Goal: Task Accomplishment & Management: Complete application form

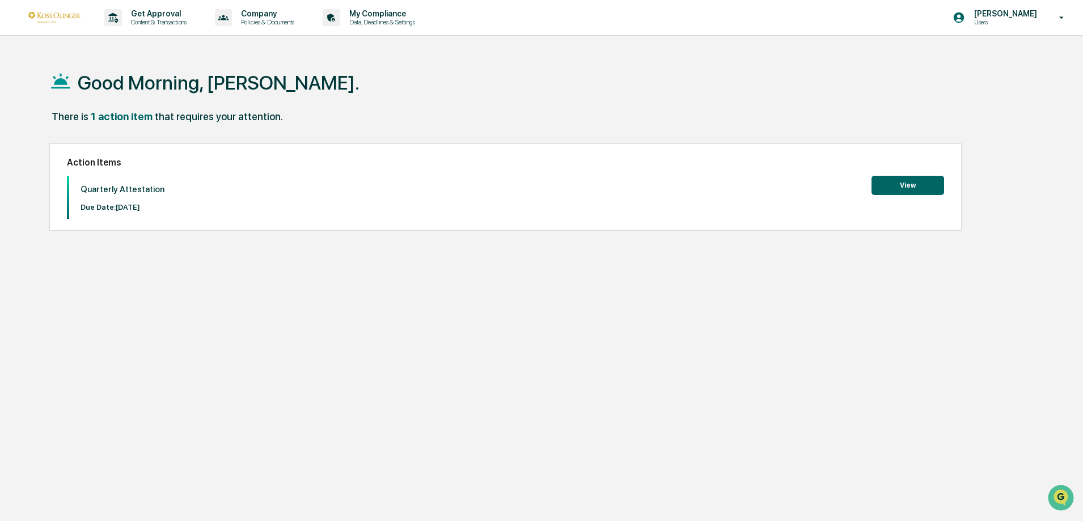
click at [930, 184] on button "View" at bounding box center [907, 185] width 73 height 19
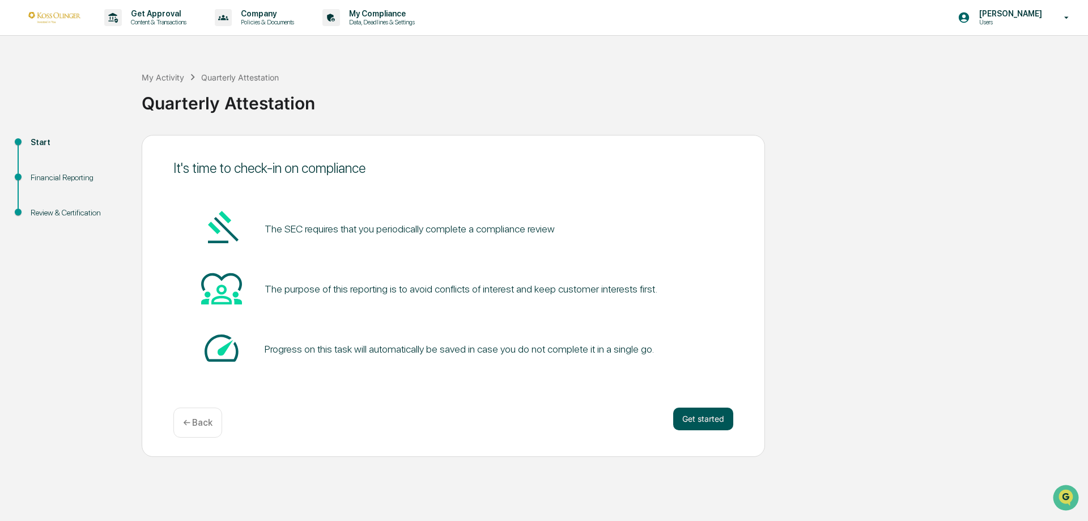
click at [703, 417] on button "Get started" at bounding box center [703, 419] width 60 height 23
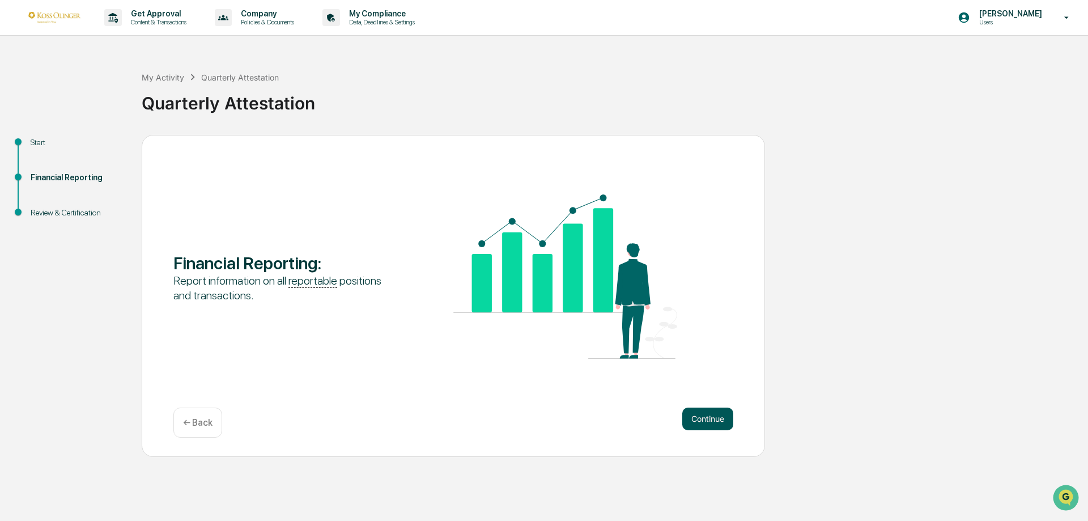
click at [702, 421] on button "Continue" at bounding box center [707, 419] width 51 height 23
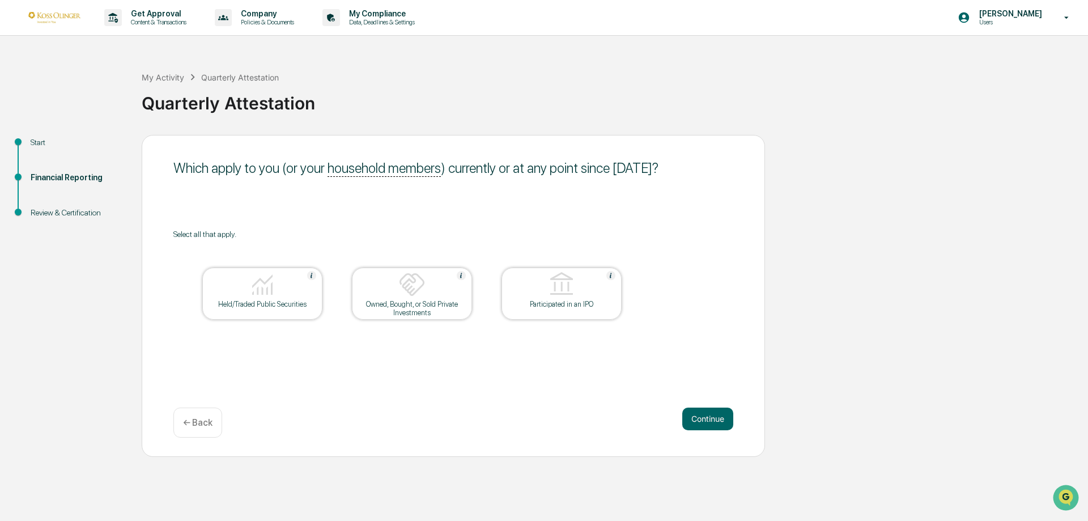
click at [271, 303] on div "Held/Traded Public Securities" at bounding box center [262, 304] width 102 height 9
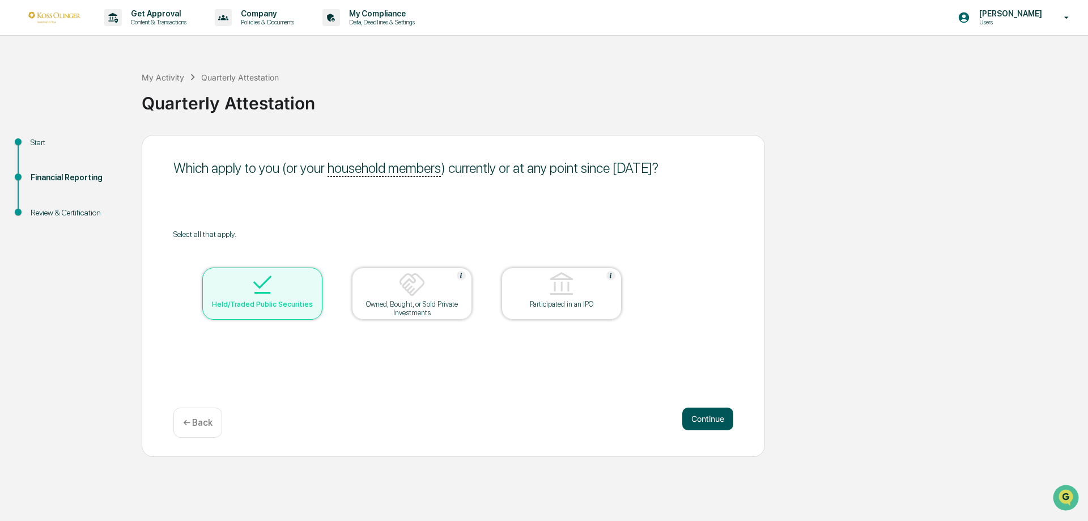
click at [707, 414] on button "Continue" at bounding box center [707, 419] width 51 height 23
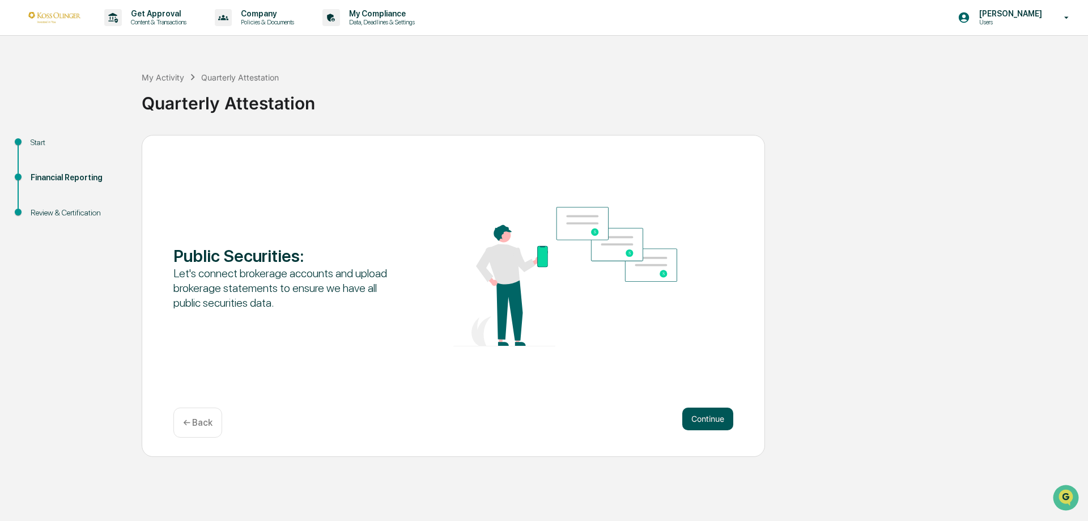
click at [712, 418] on button "Continue" at bounding box center [707, 419] width 51 height 23
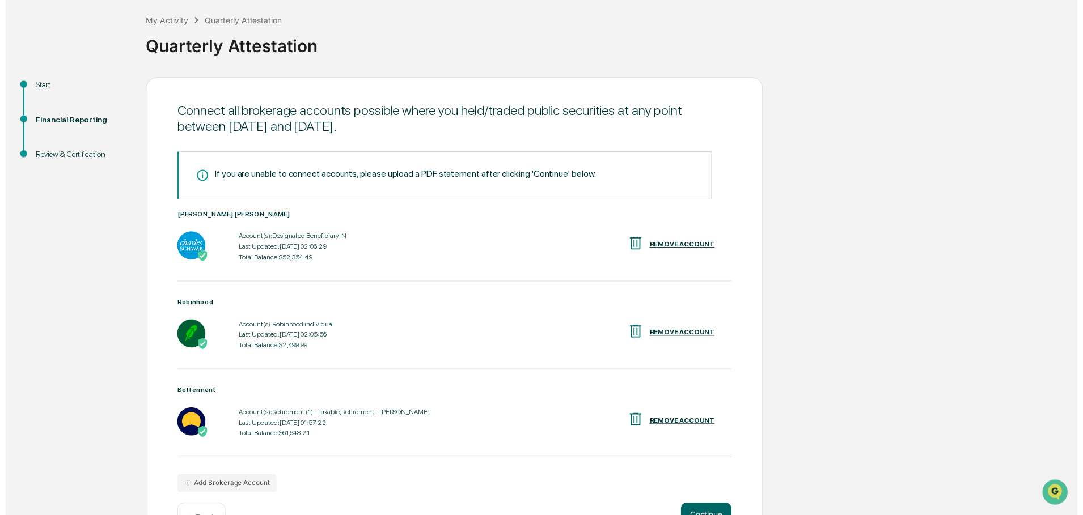
scroll to position [94, 0]
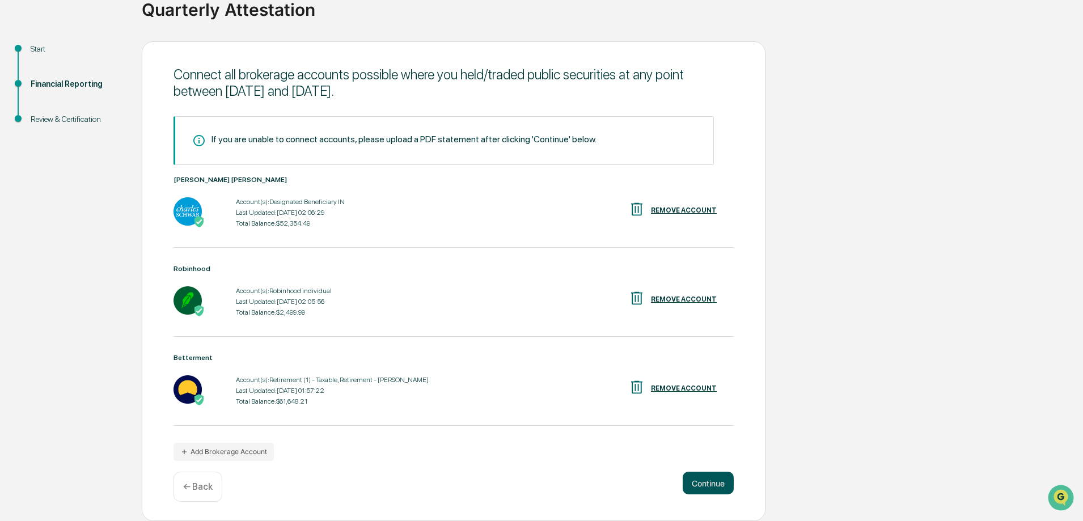
click at [713, 481] on button "Continue" at bounding box center [707, 483] width 51 height 23
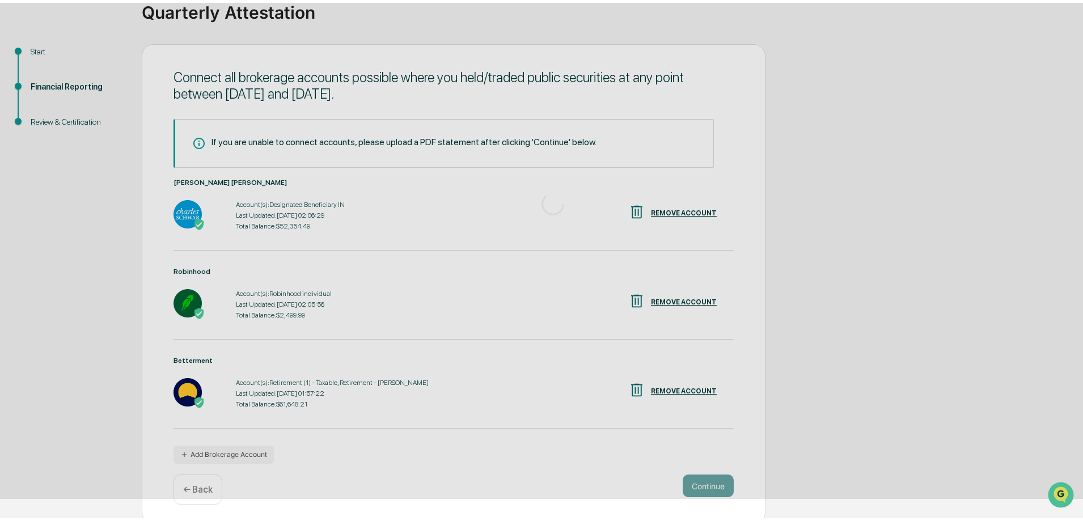
scroll to position [0, 0]
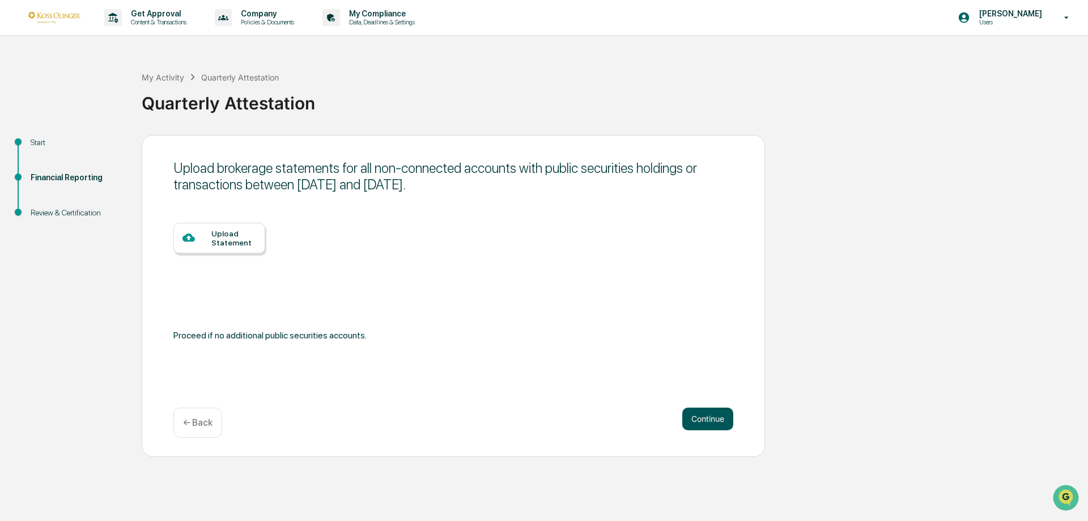
click at [709, 415] on button "Continue" at bounding box center [707, 419] width 51 height 23
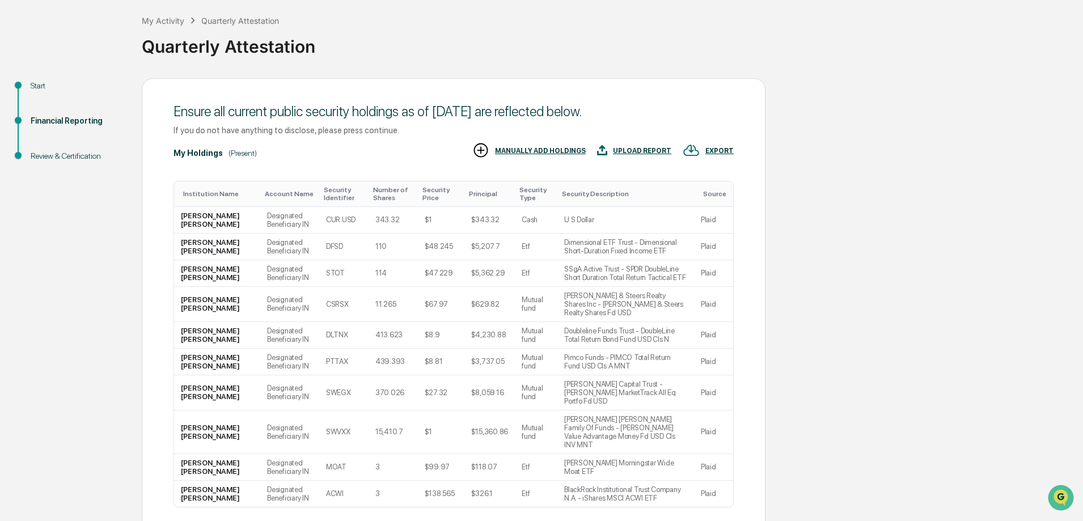
scroll to position [108, 0]
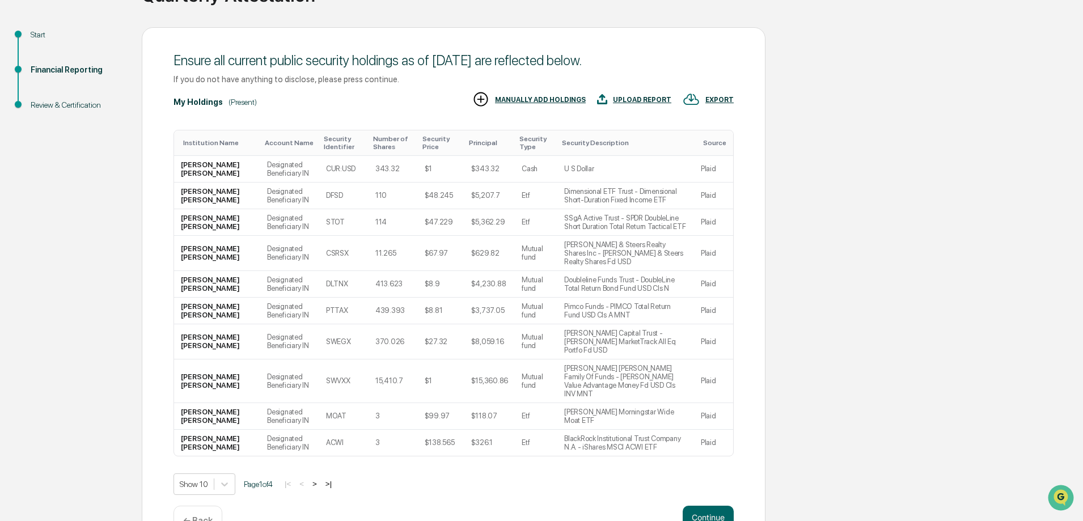
click at [320, 479] on button ">" at bounding box center [314, 484] width 11 height 10
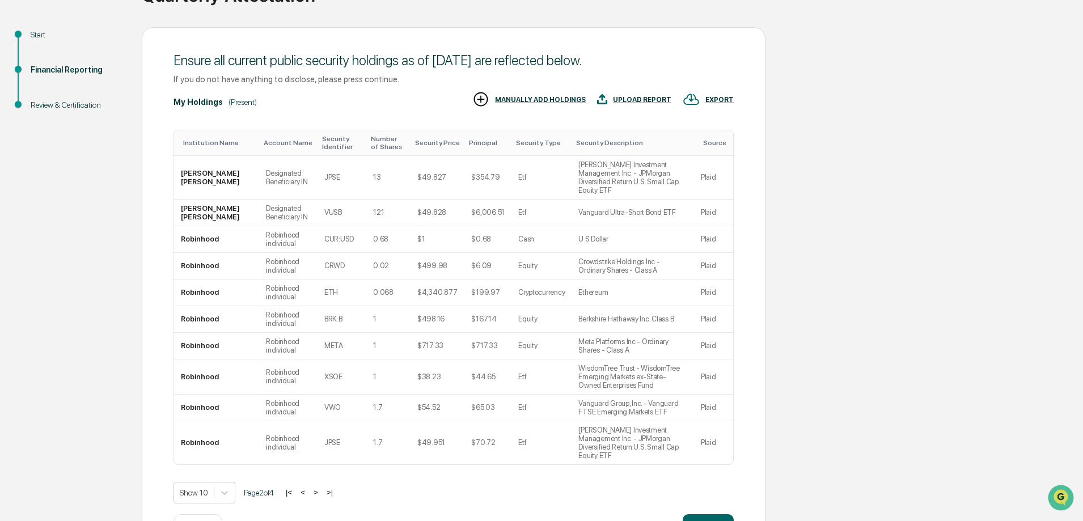
click at [321, 487] on button ">" at bounding box center [315, 492] width 11 height 10
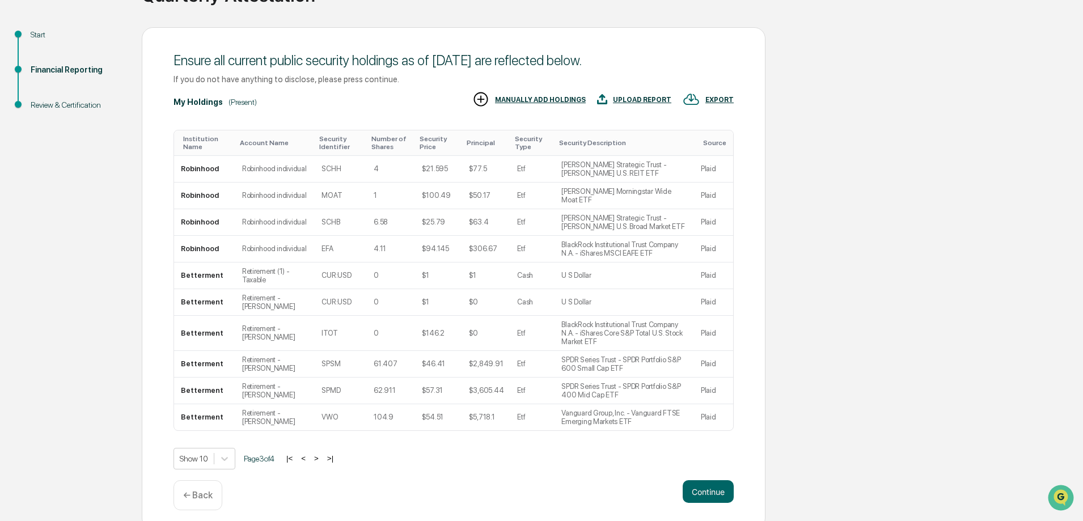
click at [322, 453] on button ">" at bounding box center [316, 458] width 11 height 10
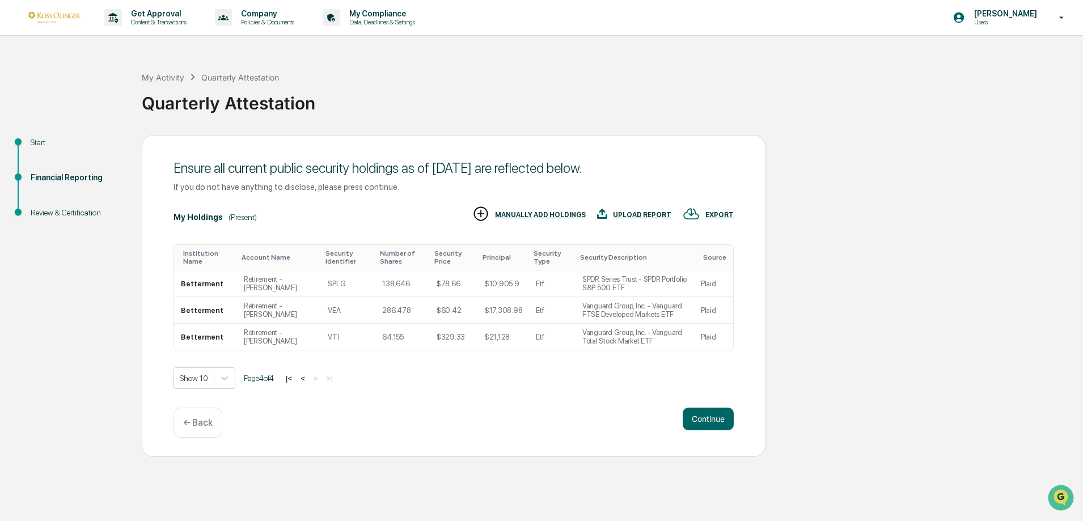
scroll to position [0, 0]
click at [698, 423] on button "Continue" at bounding box center [707, 419] width 51 height 23
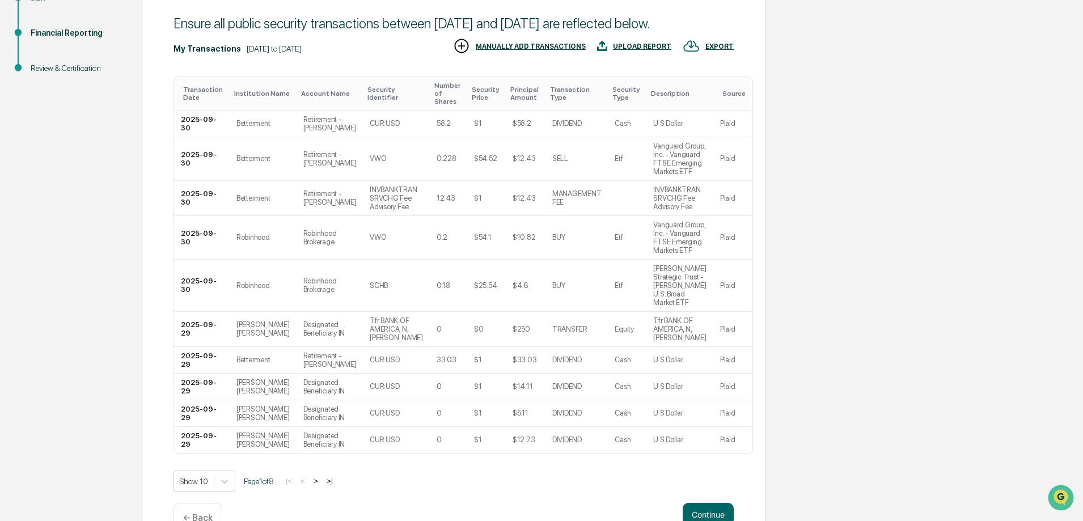
scroll to position [201, 0]
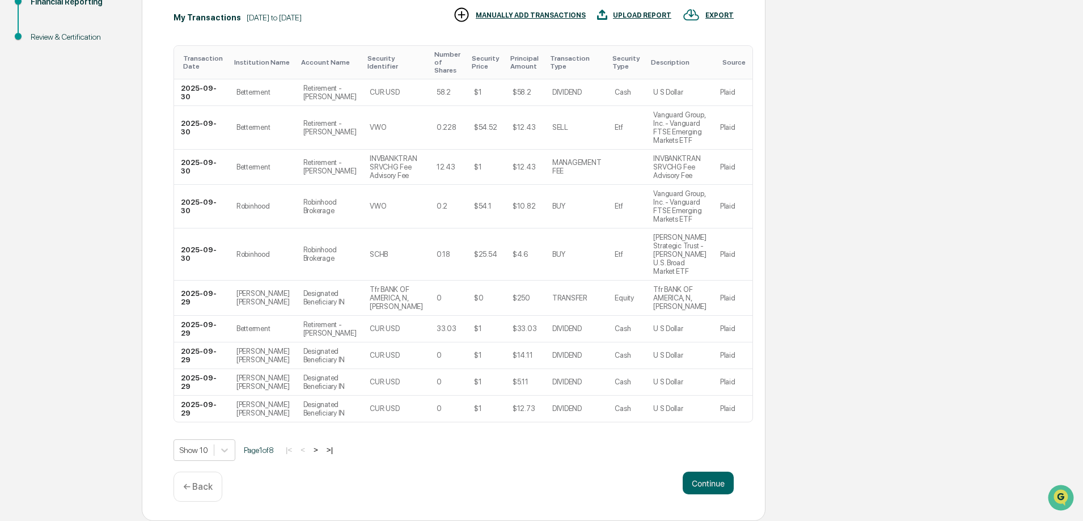
click at [320, 450] on button ">" at bounding box center [315, 450] width 11 height 10
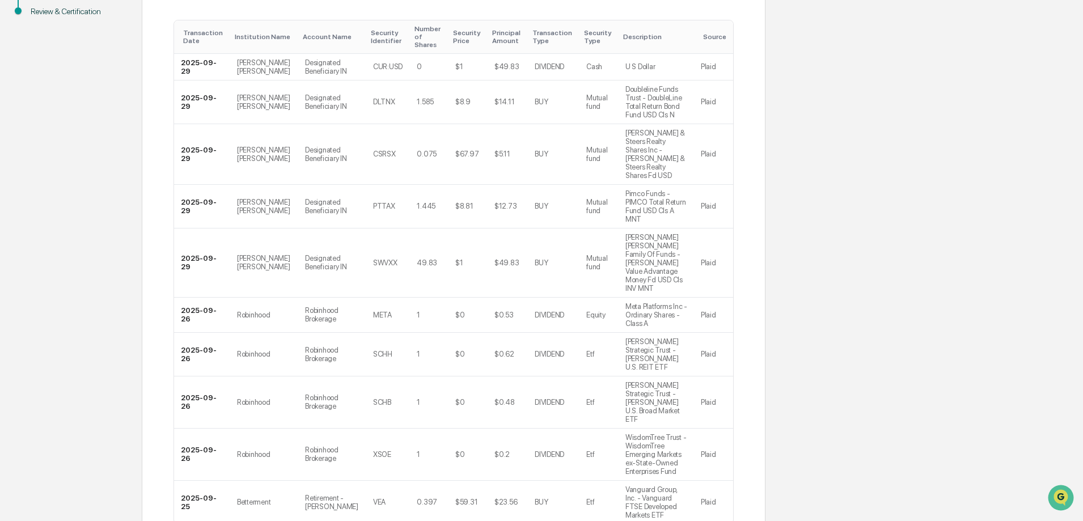
scroll to position [176, 0]
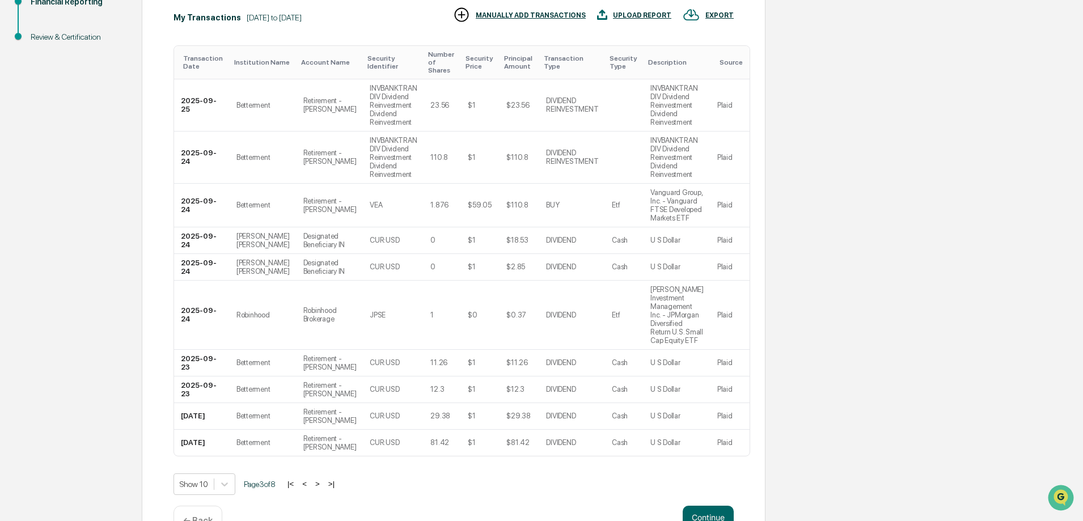
scroll to position [201, 0]
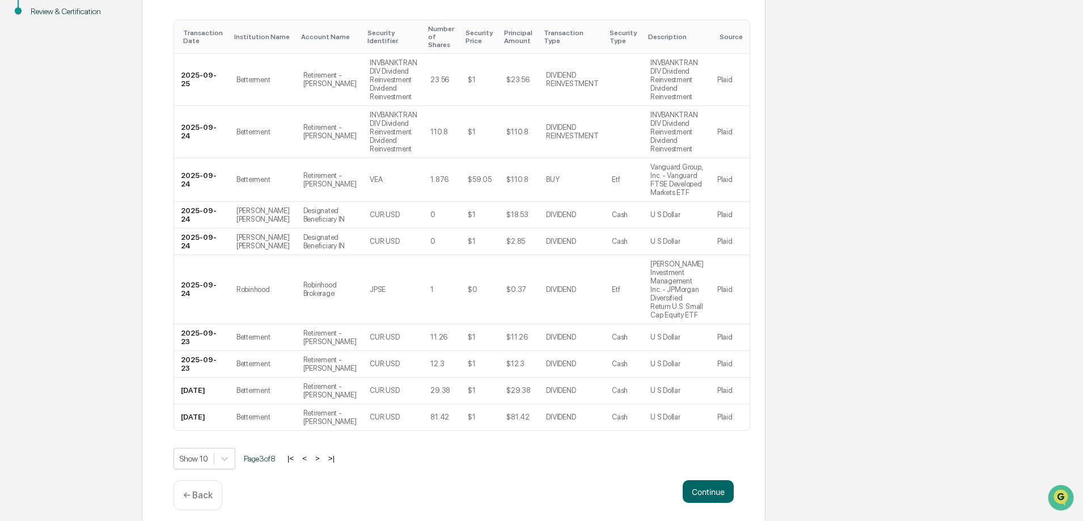
click at [323, 463] on button ">" at bounding box center [317, 458] width 11 height 10
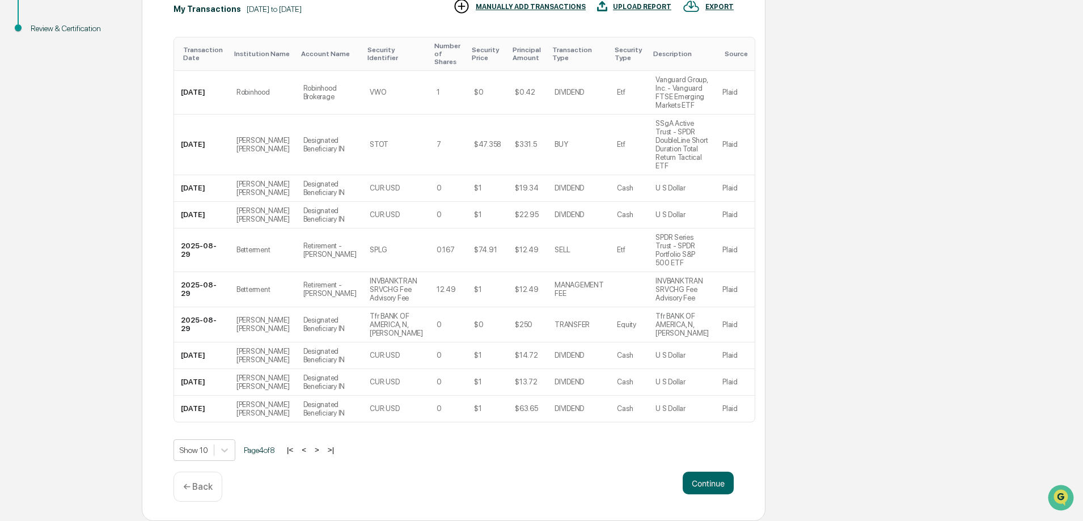
click at [322, 455] on button ">" at bounding box center [316, 450] width 11 height 10
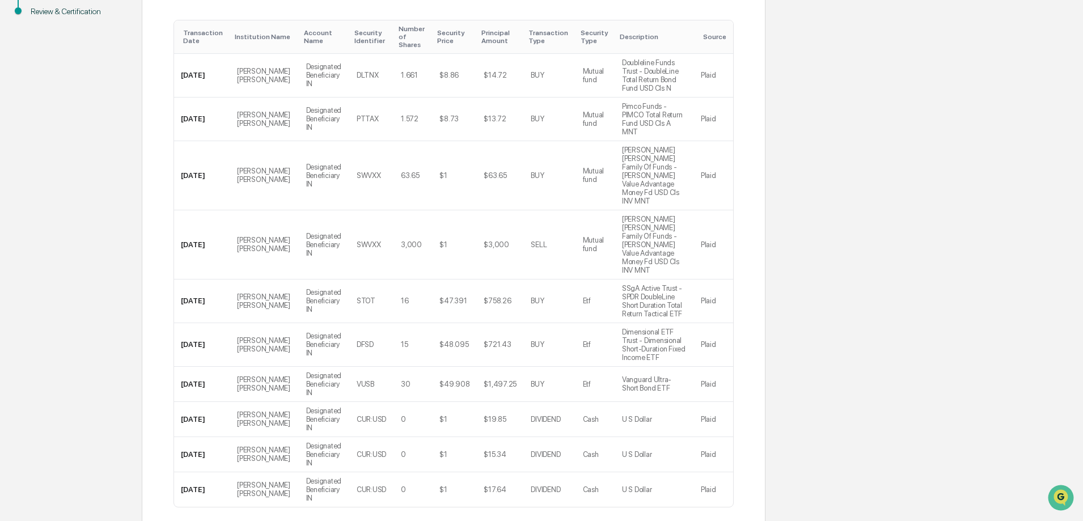
scroll to position [176, 0]
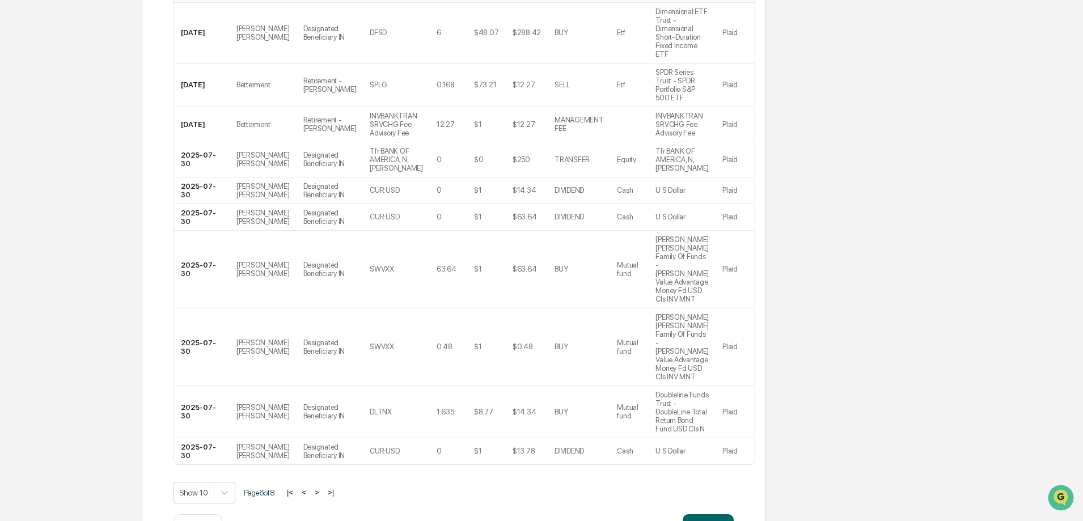
scroll to position [196, 0]
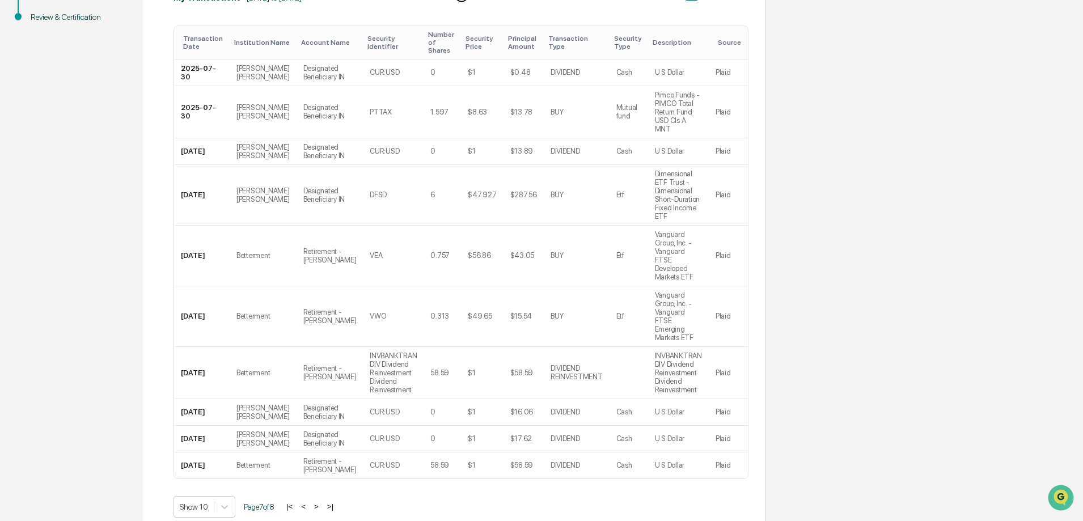
click at [321, 502] on button ">" at bounding box center [316, 507] width 11 height 10
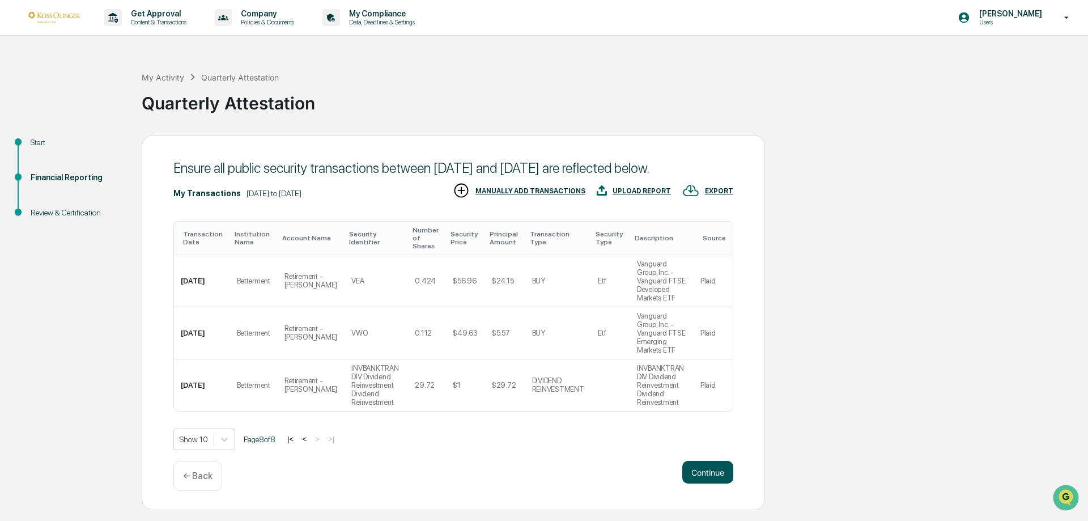
click at [718, 465] on button "Continue" at bounding box center [707, 472] width 51 height 23
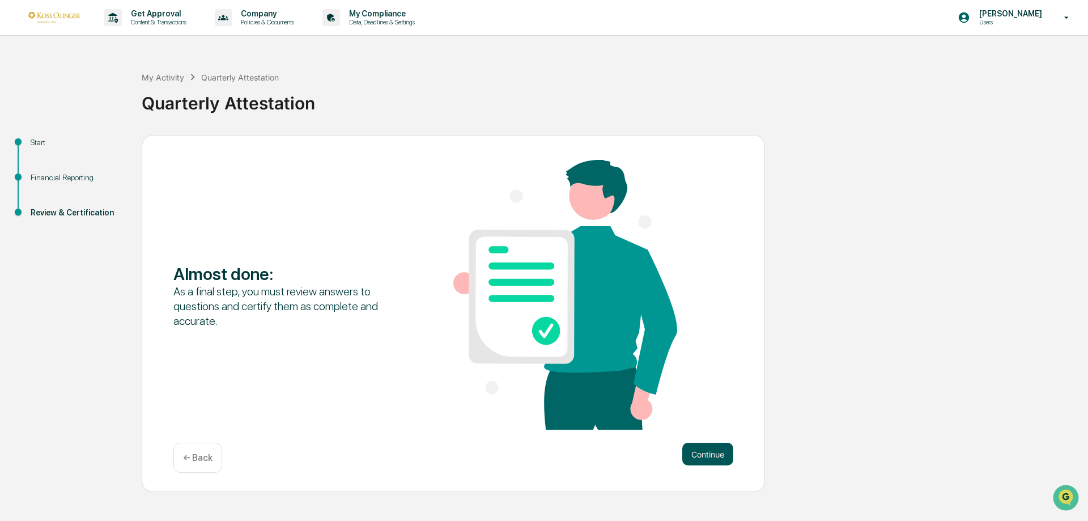
click at [710, 456] on button "Continue" at bounding box center [707, 454] width 51 height 23
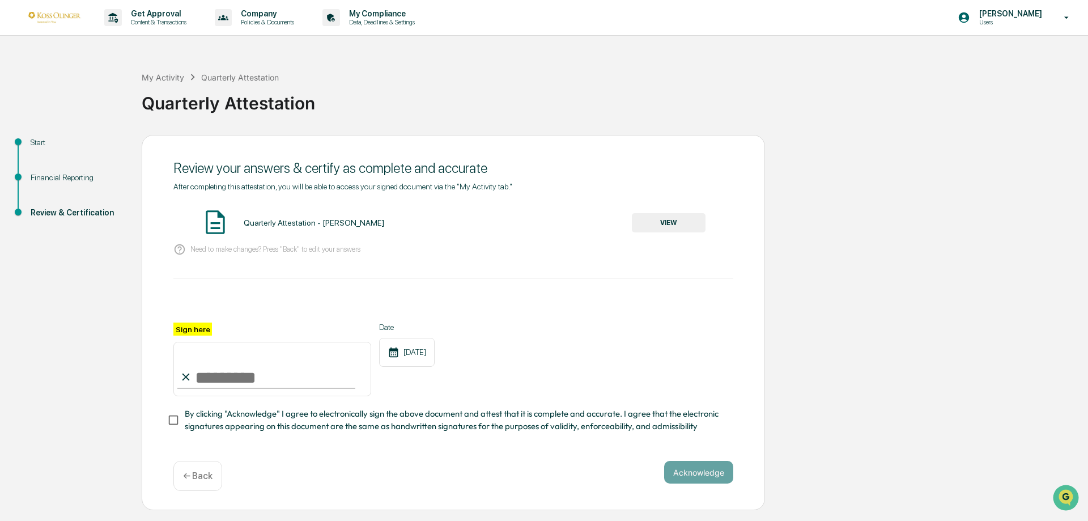
drag, startPoint x: 201, startPoint y: 380, endPoint x: 210, endPoint y: 380, distance: 9.1
click at [201, 380] on input "Sign here" at bounding box center [272, 369] width 198 height 54
type input "**********"
click at [863, 360] on div "**********" at bounding box center [544, 323] width 1077 height 376
click at [701, 474] on button "Acknowledge" at bounding box center [698, 472] width 69 height 23
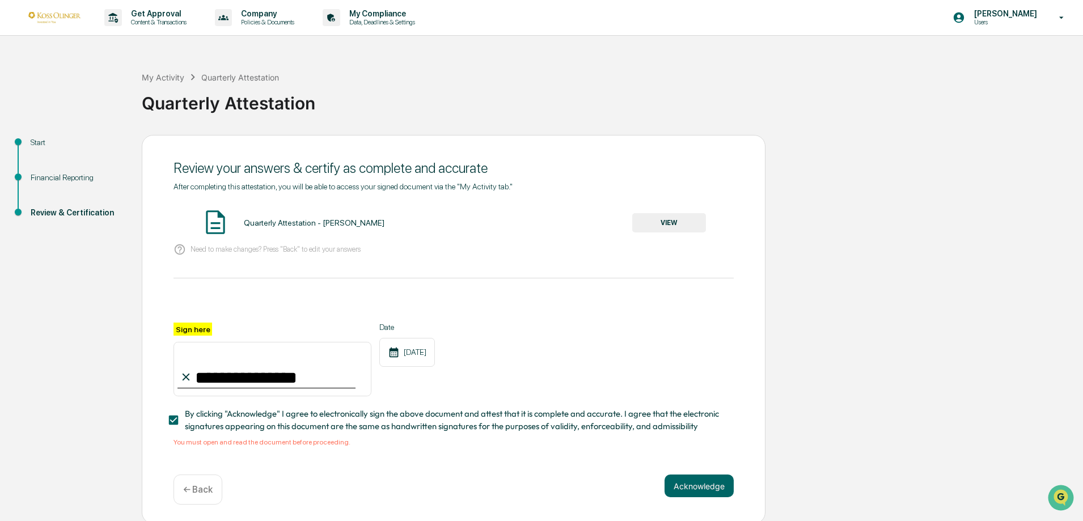
click at [646, 223] on button "VIEW" at bounding box center [669, 222] width 74 height 19
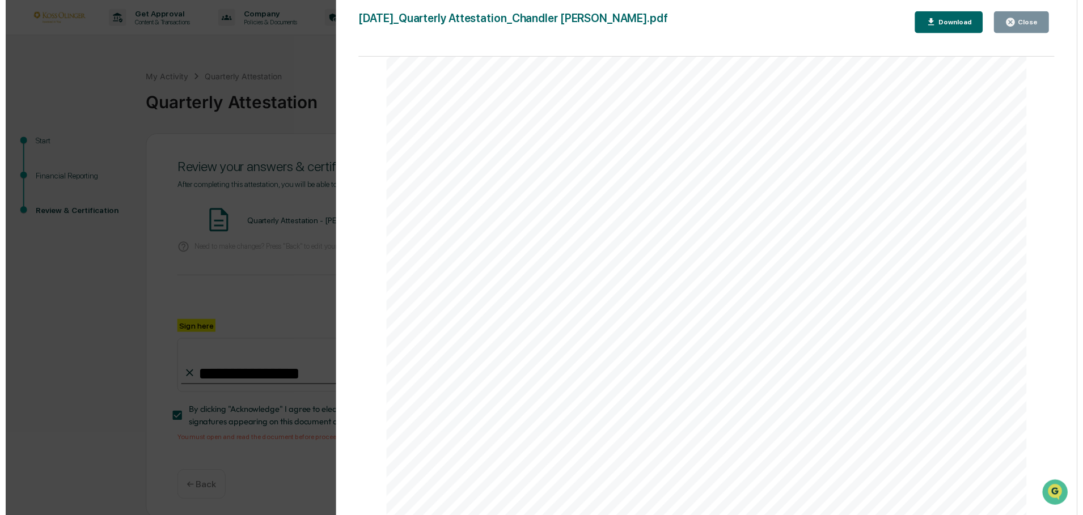
scroll to position [5238, 0]
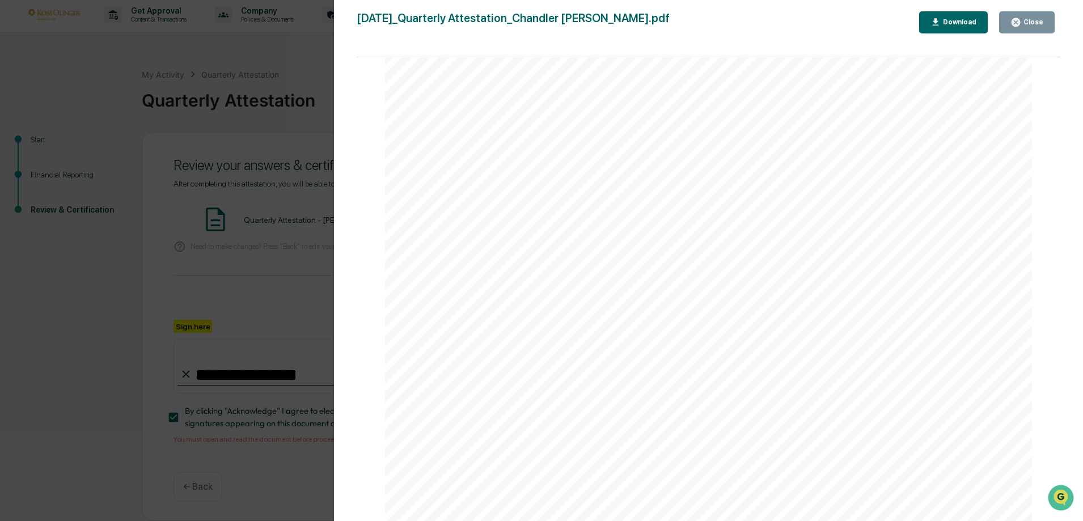
click at [1021, 18] on icon "button" at bounding box center [1015, 22] width 11 height 11
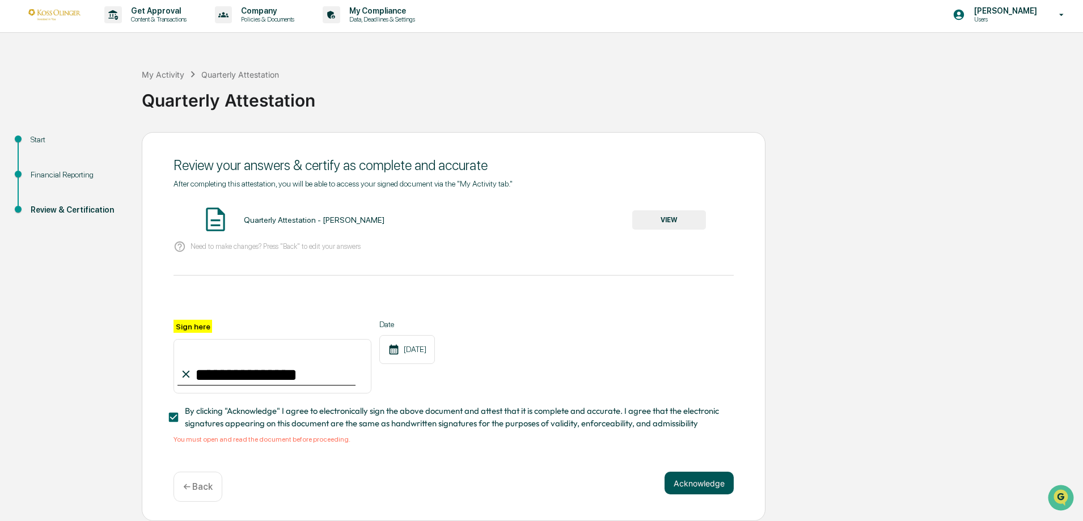
click at [694, 481] on button "Acknowledge" at bounding box center [698, 483] width 69 height 23
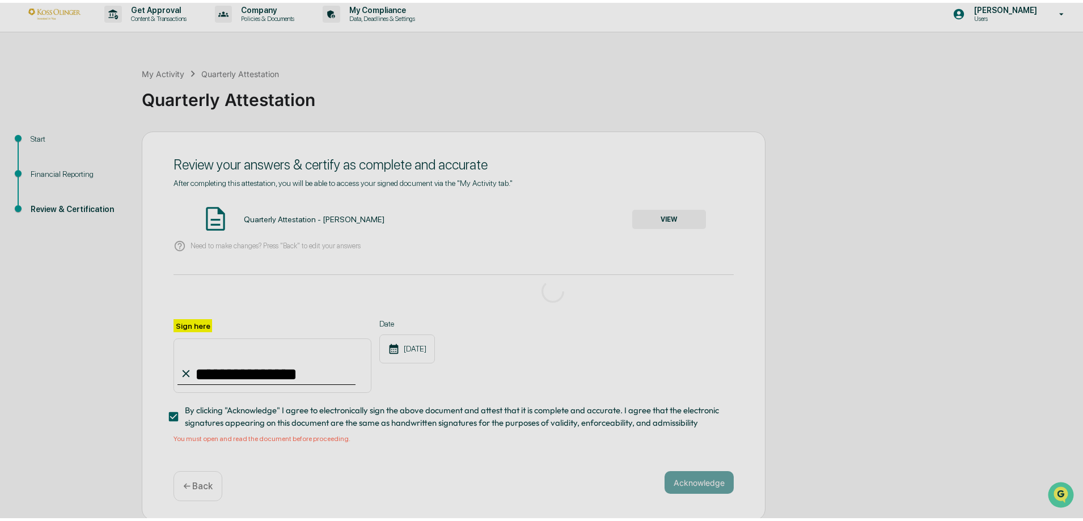
scroll to position [0, 0]
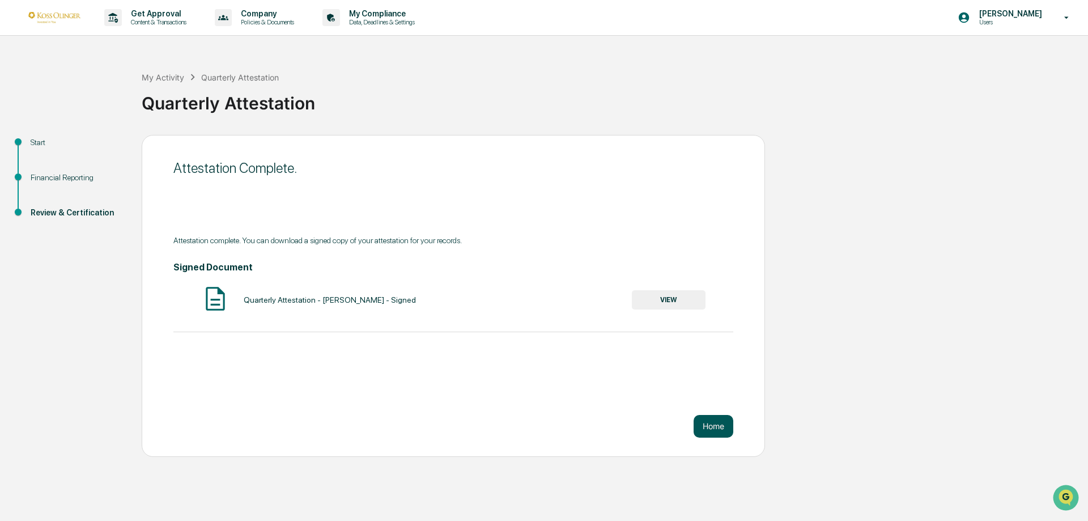
click at [716, 427] on button "Home" at bounding box center [714, 426] width 40 height 23
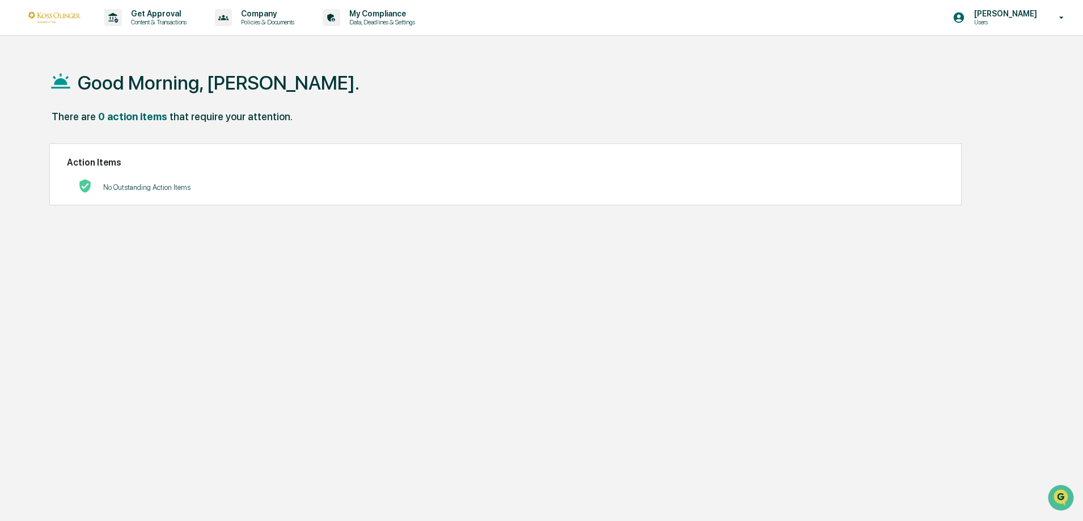
click at [996, 187] on div "Good Morning, [PERSON_NAME]. There are 0 action items that require your attenti…" at bounding box center [536, 314] width 1008 height 521
click at [451, 326] on div "Good Morning, [PERSON_NAME]. There are 0 action items that require your attenti…" at bounding box center [536, 314] width 1008 height 521
